Goal: Register for event/course

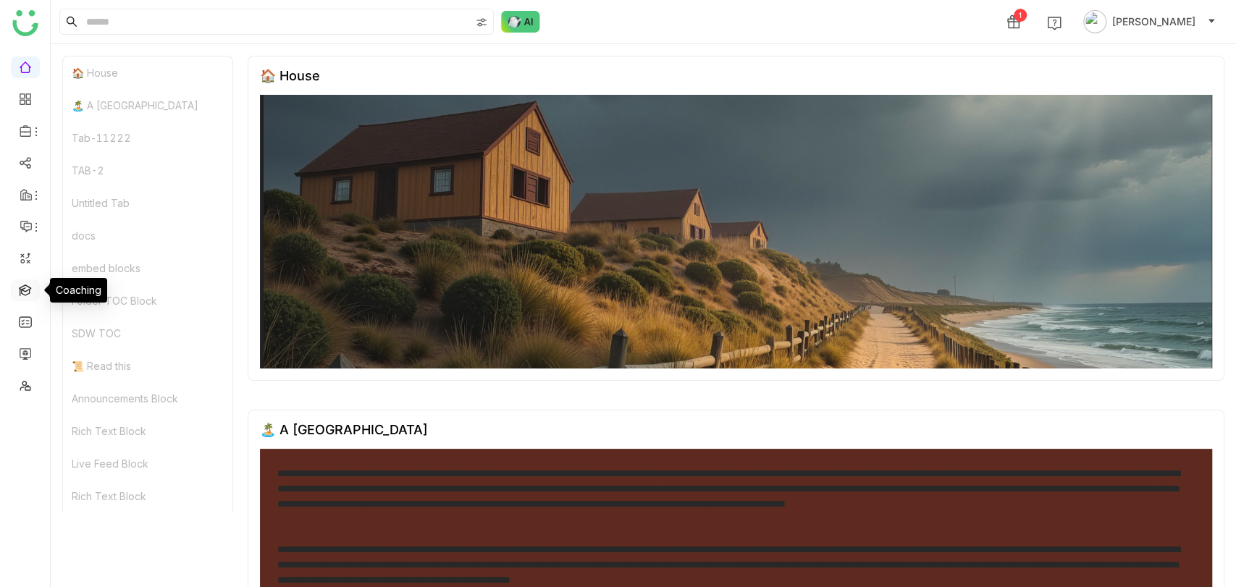
click at [32, 295] on link at bounding box center [25, 289] width 13 height 12
click at [25, 292] on link at bounding box center [25, 289] width 13 height 12
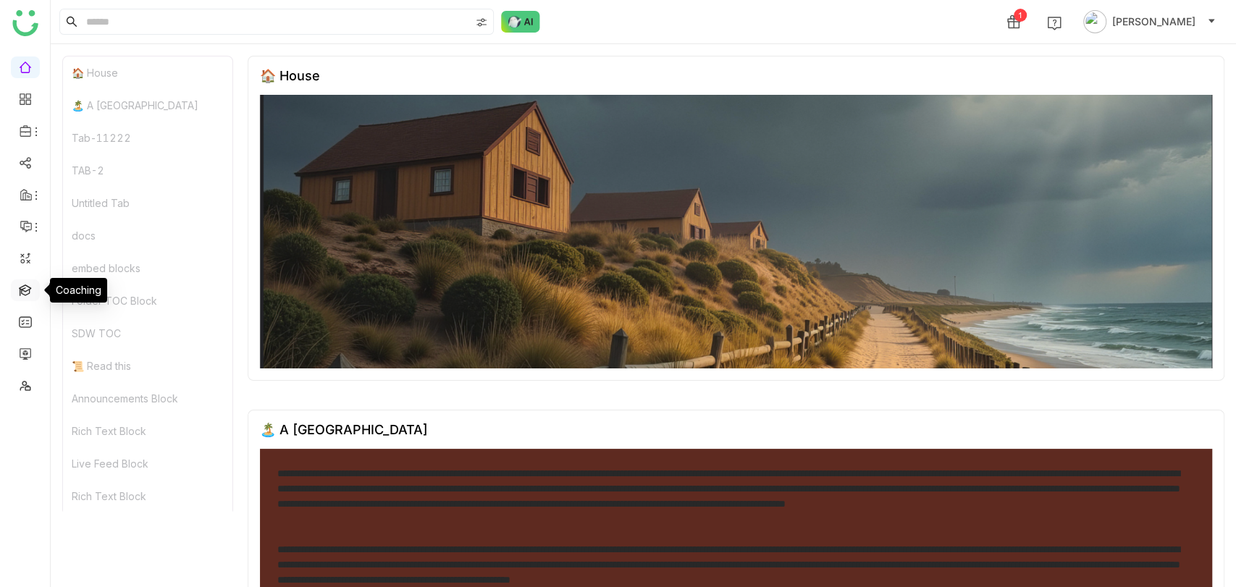
click at [25, 292] on link at bounding box center [25, 289] width 13 height 12
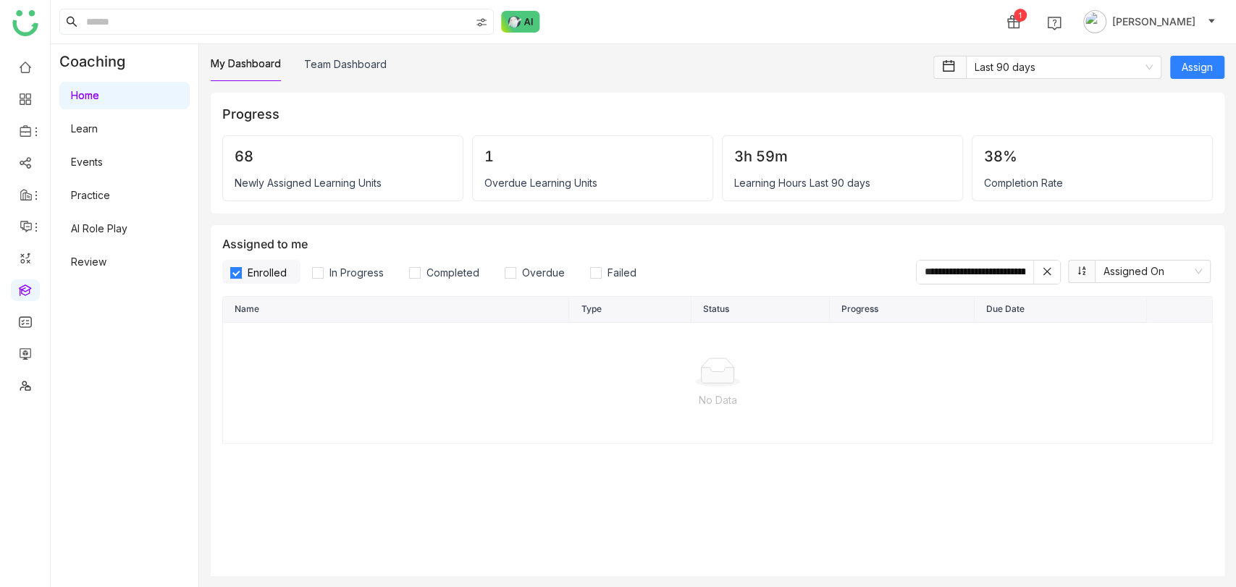
click at [98, 128] on link "Learn" at bounding box center [84, 128] width 27 height 12
click at [98, 134] on link "Learn" at bounding box center [84, 128] width 27 height 12
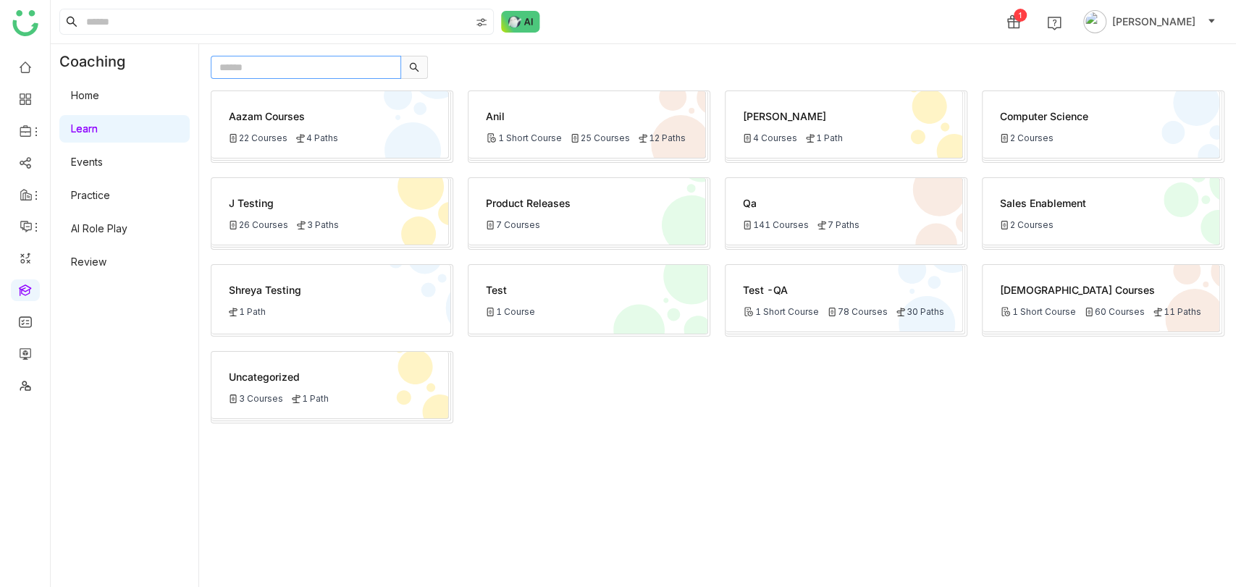
click at [307, 77] on input "text" at bounding box center [306, 67] width 190 height 23
type input "***"
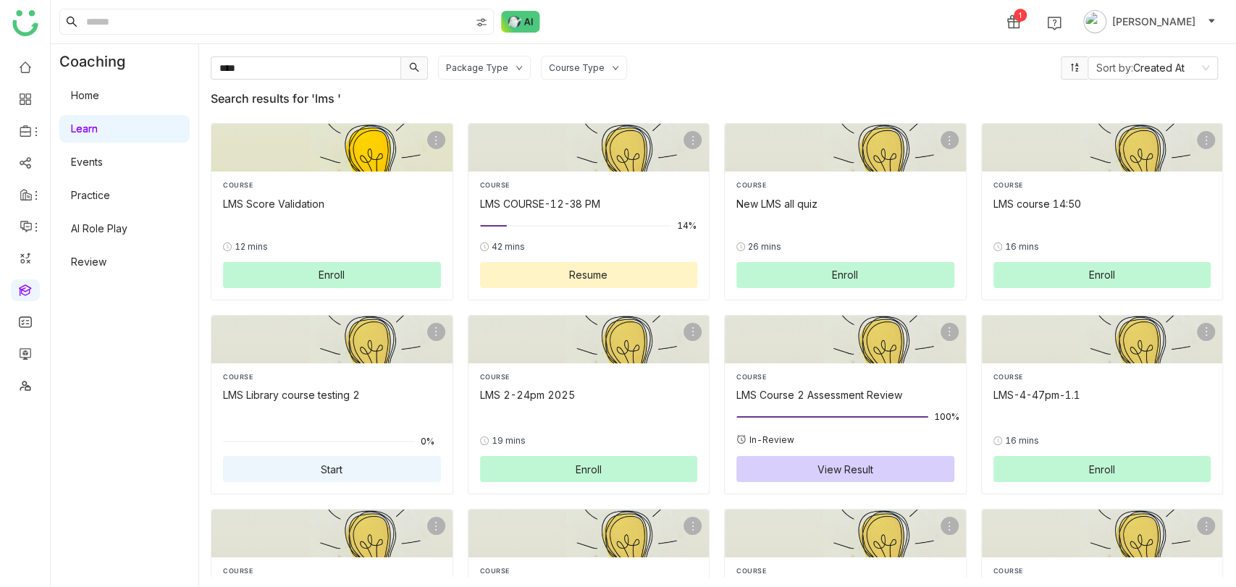
click at [345, 263] on button "Enroll" at bounding box center [332, 275] width 218 height 26
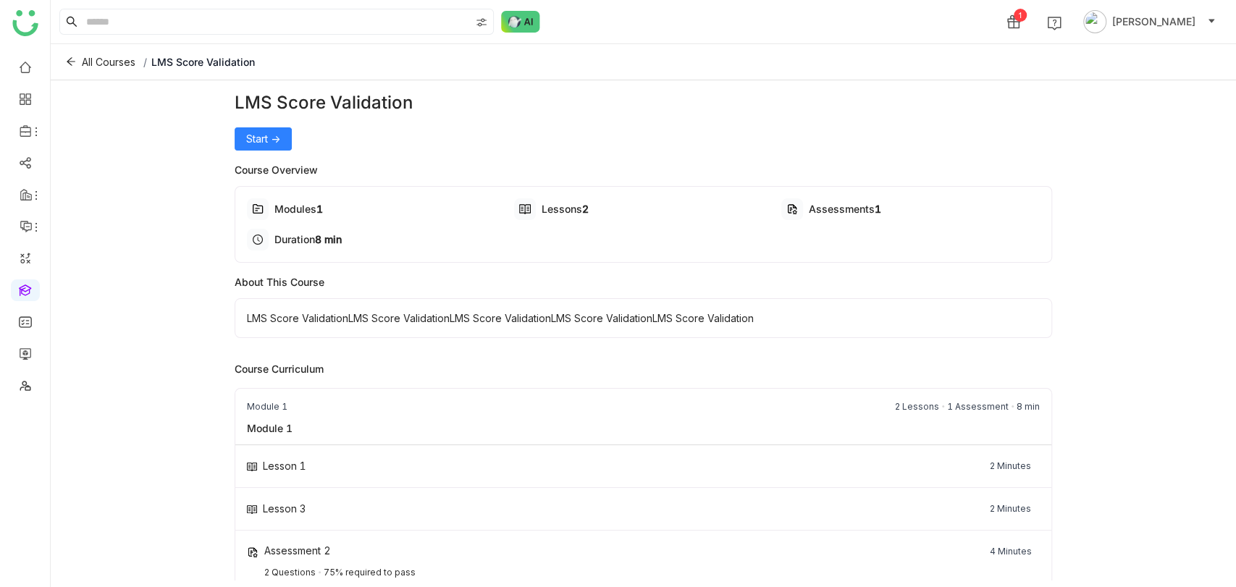
click at [284, 152] on div "LMS Score Validation Start -> Course Overview Modules 1 Lessons 2 Assessments 1…" at bounding box center [643, 340] width 816 height 500
click at [276, 135] on span "Start ->" at bounding box center [263, 139] width 34 height 16
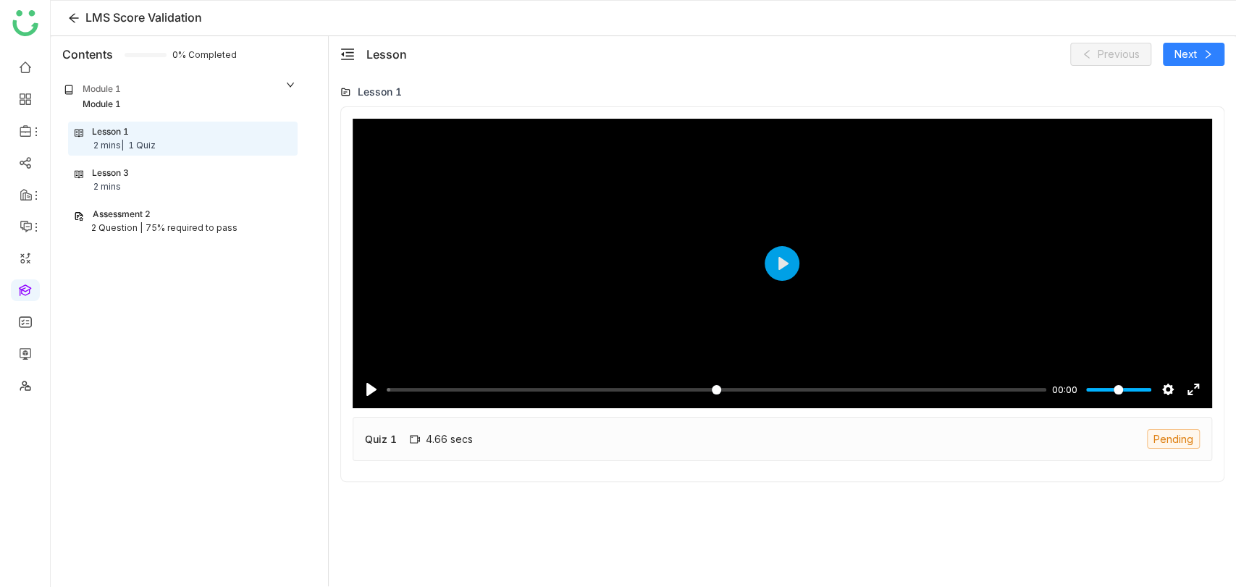
click at [166, 180] on div "Lesson 3 2 mins" at bounding box center [183, 180] width 216 height 28
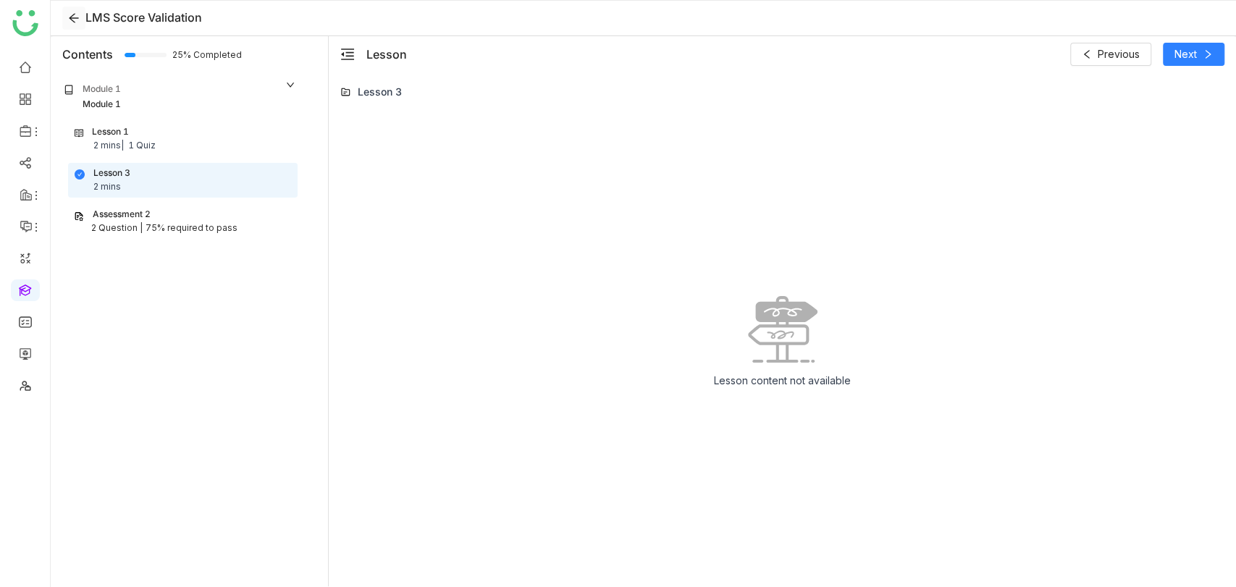
click at [68, 17] on icon at bounding box center [74, 18] width 12 height 12
